Goal: Use online tool/utility: Utilize a website feature to perform a specific function

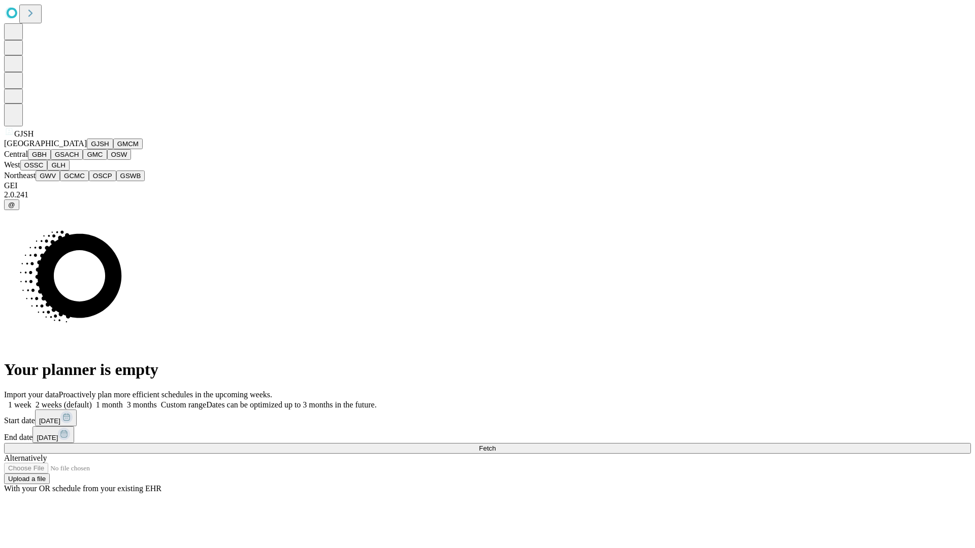
click at [87, 149] on button "GJSH" at bounding box center [100, 144] width 26 height 11
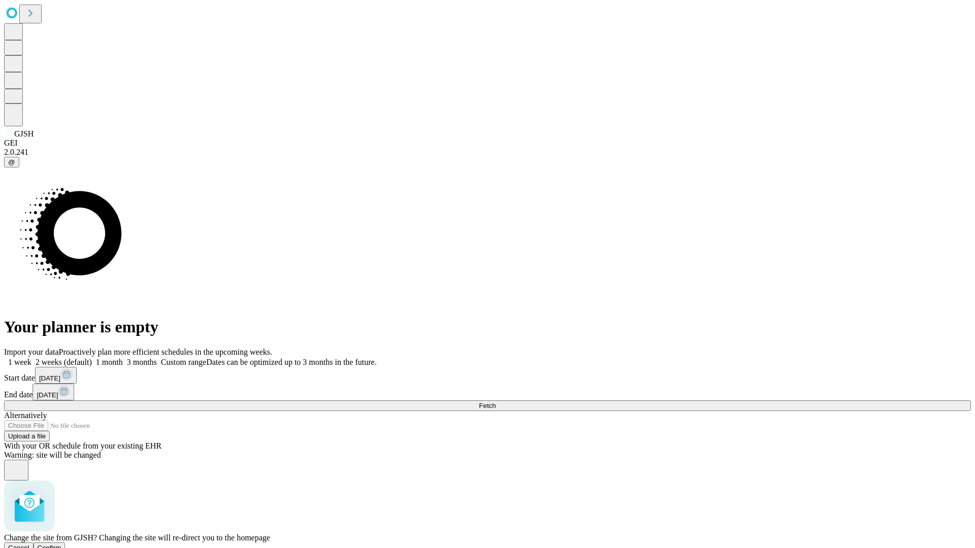
click at [61, 544] on span "Confirm" at bounding box center [50, 548] width 24 height 8
click at [92, 358] on label "2 weeks (default)" at bounding box center [61, 362] width 60 height 9
click at [495, 402] on span "Fetch" at bounding box center [487, 406] width 17 height 8
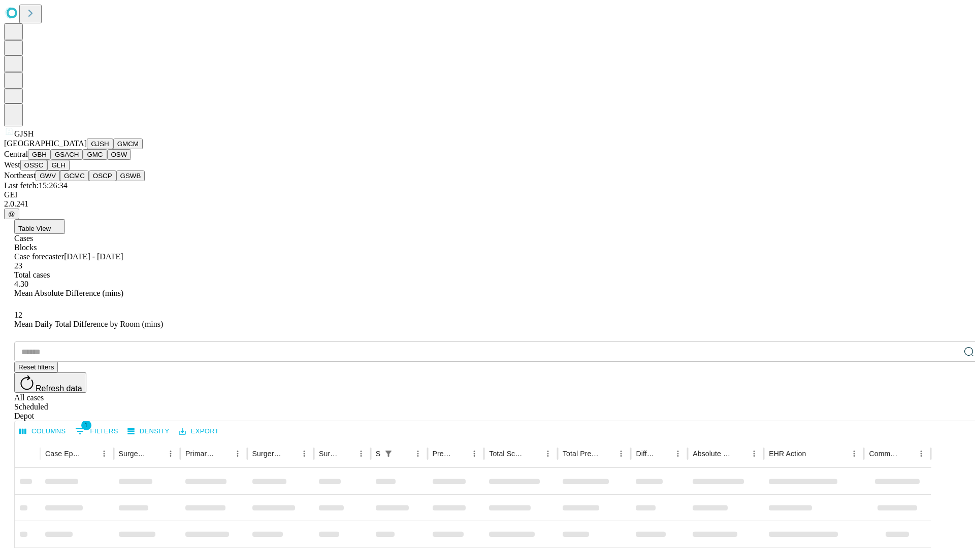
click at [113, 149] on button "GMCM" at bounding box center [127, 144] width 29 height 11
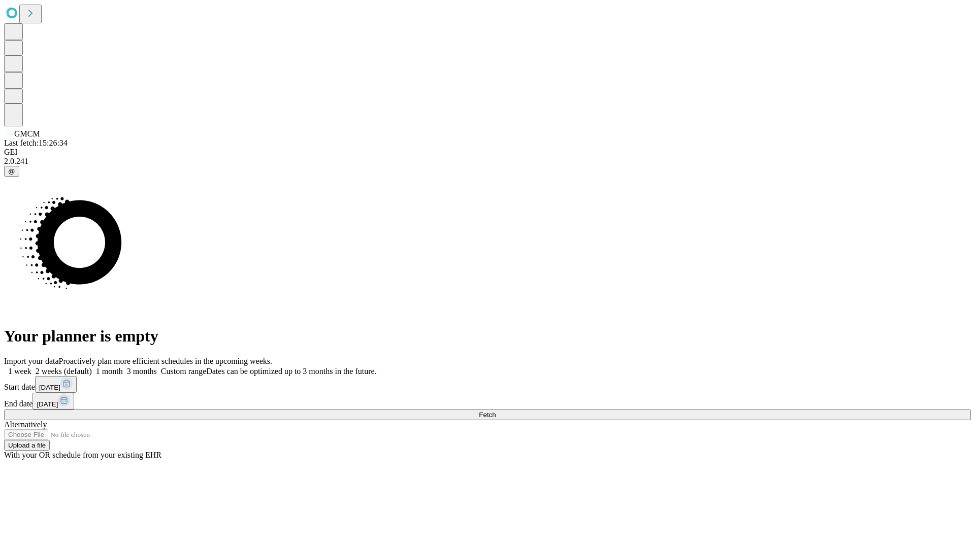
click at [92, 367] on label "2 weeks (default)" at bounding box center [61, 371] width 60 height 9
click at [495, 411] on span "Fetch" at bounding box center [487, 415] width 17 height 8
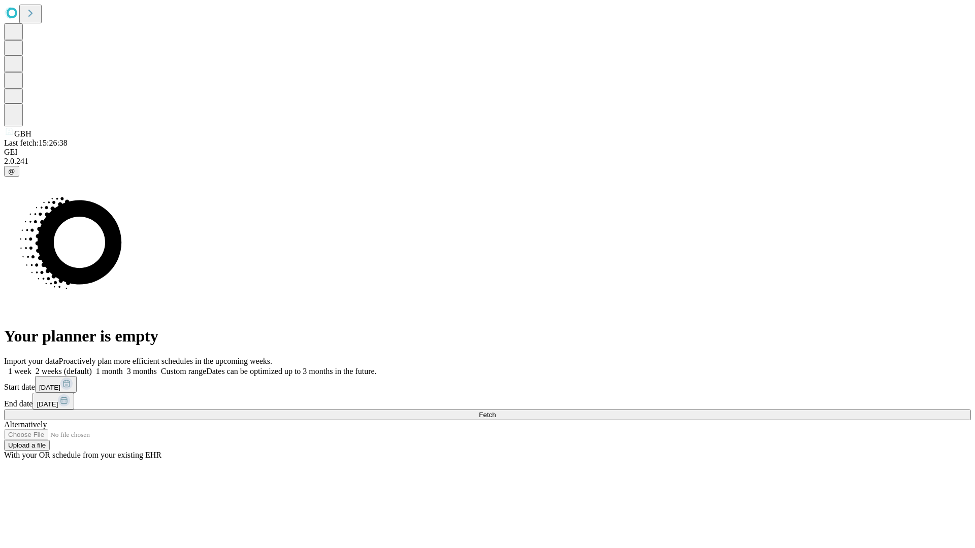
click at [495, 411] on span "Fetch" at bounding box center [487, 415] width 17 height 8
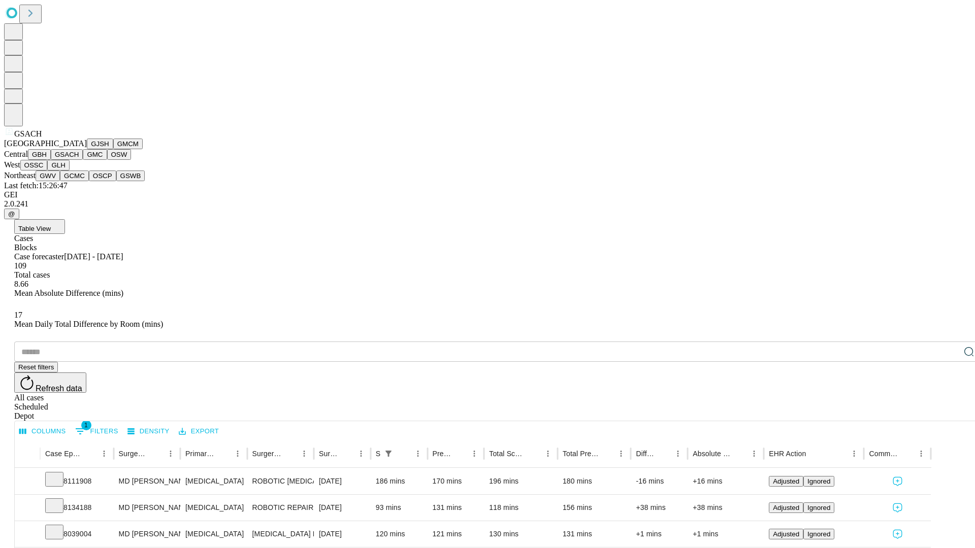
click at [83, 160] on button "GMC" at bounding box center [95, 154] width 24 height 11
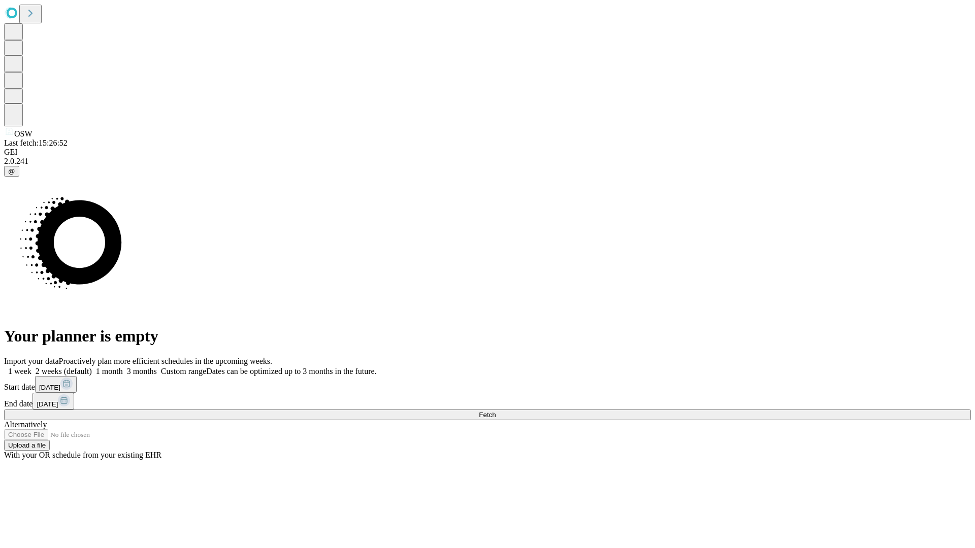
click at [92, 367] on label "2 weeks (default)" at bounding box center [61, 371] width 60 height 9
click at [495, 411] on span "Fetch" at bounding box center [487, 415] width 17 height 8
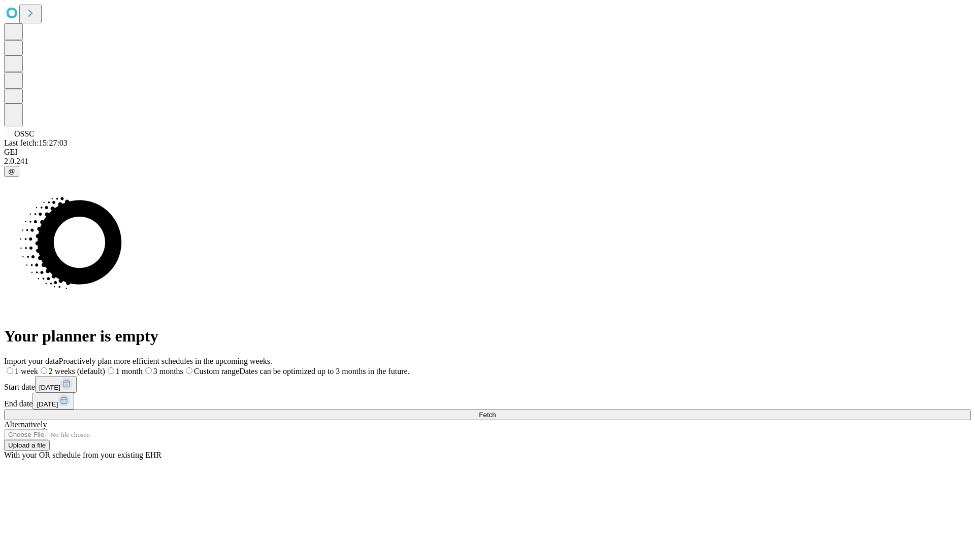
click at [495, 411] on span "Fetch" at bounding box center [487, 415] width 17 height 8
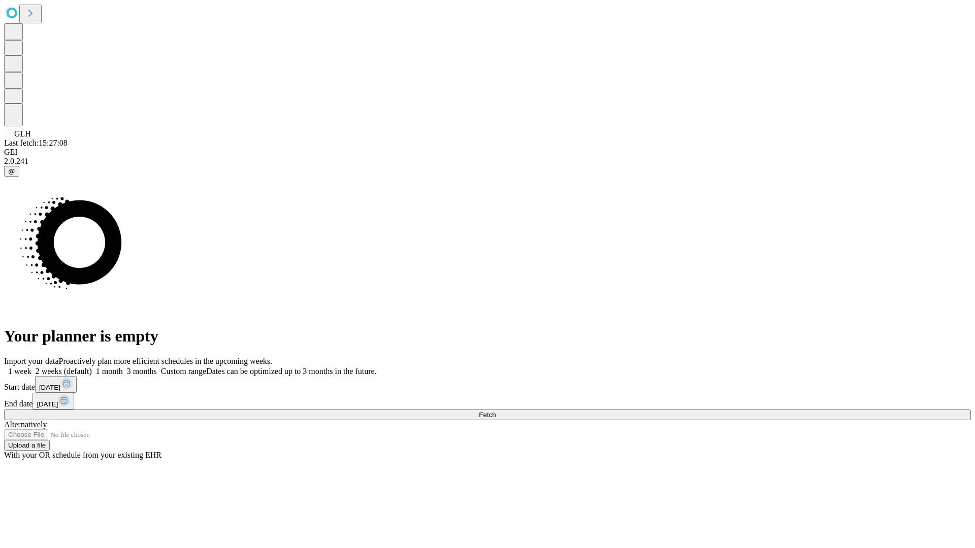
click at [92, 367] on label "2 weeks (default)" at bounding box center [61, 371] width 60 height 9
click at [495, 411] on span "Fetch" at bounding box center [487, 415] width 17 height 8
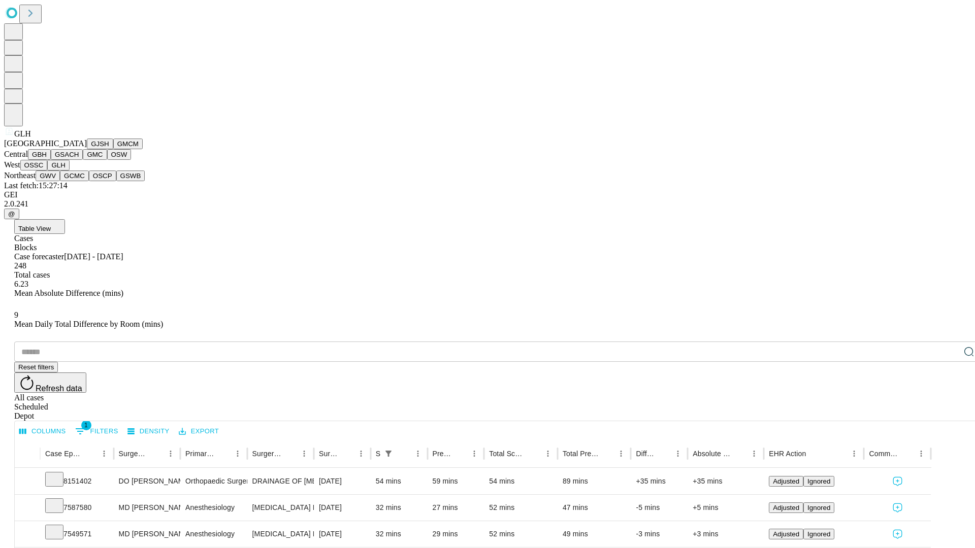
click at [60, 181] on button "GWV" at bounding box center [48, 176] width 24 height 11
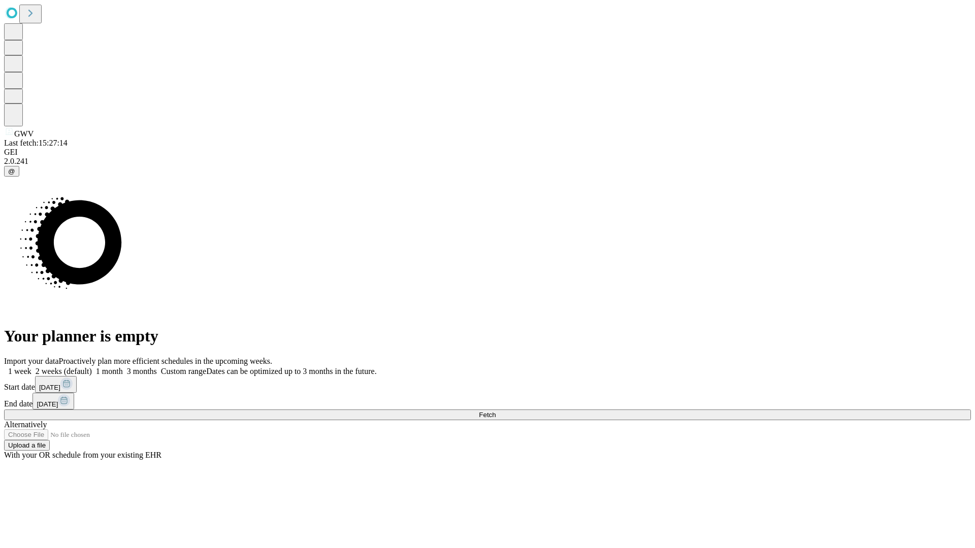
click at [92, 367] on label "2 weeks (default)" at bounding box center [61, 371] width 60 height 9
click at [495, 411] on span "Fetch" at bounding box center [487, 415] width 17 height 8
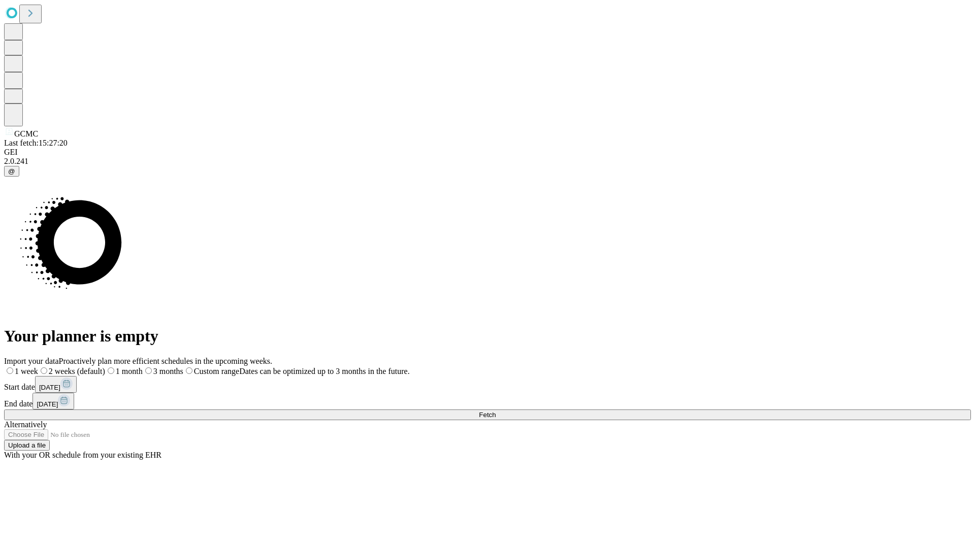
click at [105, 367] on label "2 weeks (default)" at bounding box center [71, 371] width 67 height 9
click at [495, 411] on span "Fetch" at bounding box center [487, 415] width 17 height 8
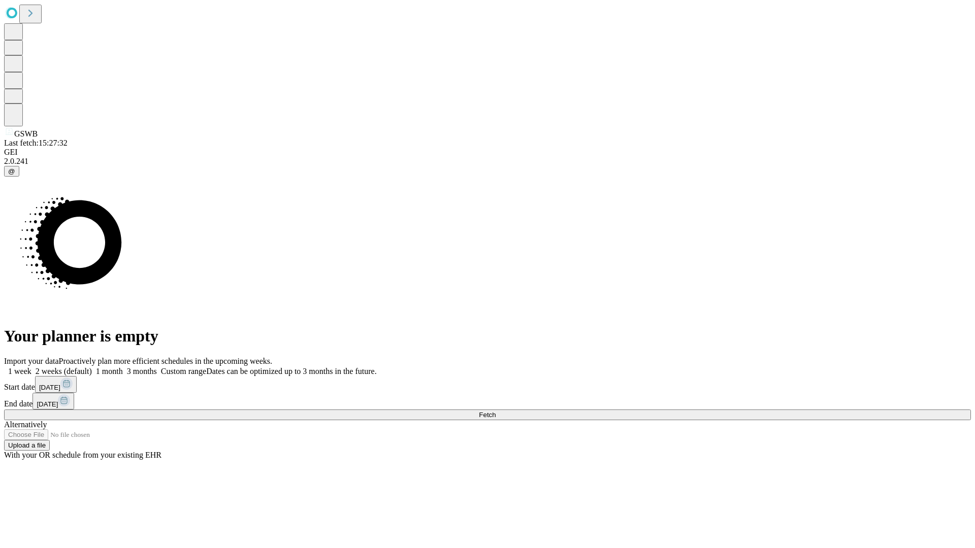
click at [92, 367] on label "2 weeks (default)" at bounding box center [61, 371] width 60 height 9
click at [495, 411] on span "Fetch" at bounding box center [487, 415] width 17 height 8
